Goal: Task Accomplishment & Management: Manage account settings

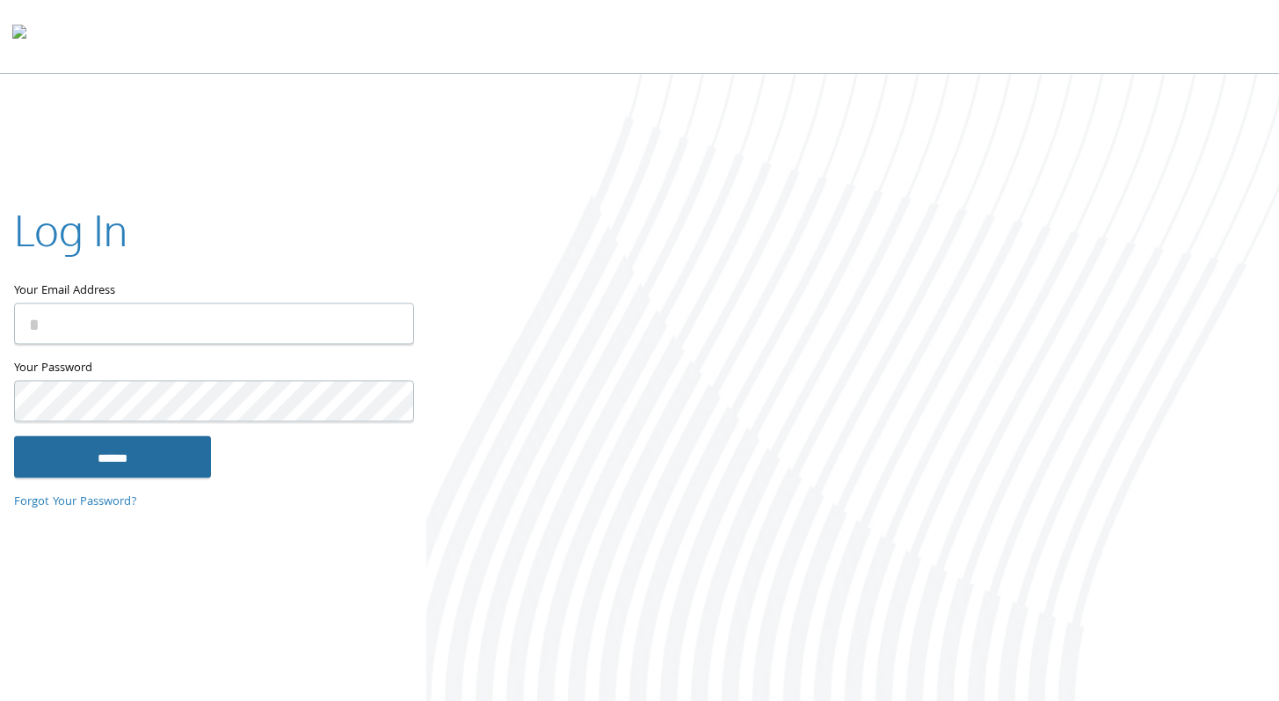
type input "**********"
click at [131, 454] on input "******" at bounding box center [112, 456] width 197 height 42
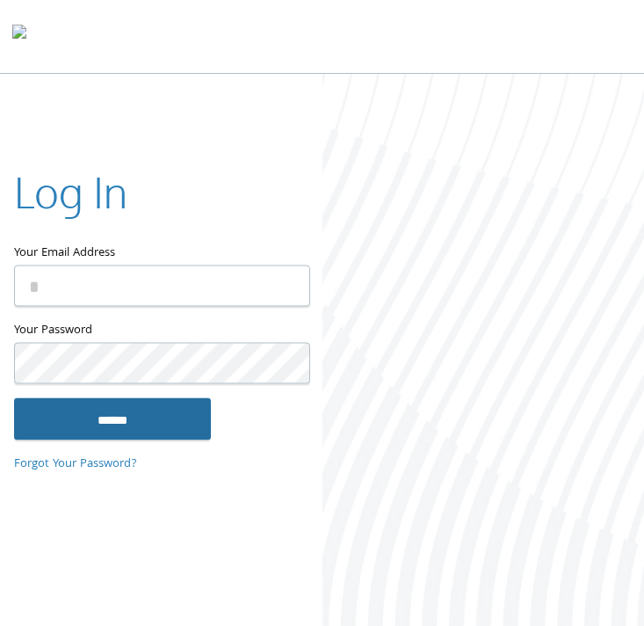
type input "**********"
click at [112, 414] on input "******" at bounding box center [112, 419] width 197 height 42
